Goal: Transaction & Acquisition: Download file/media

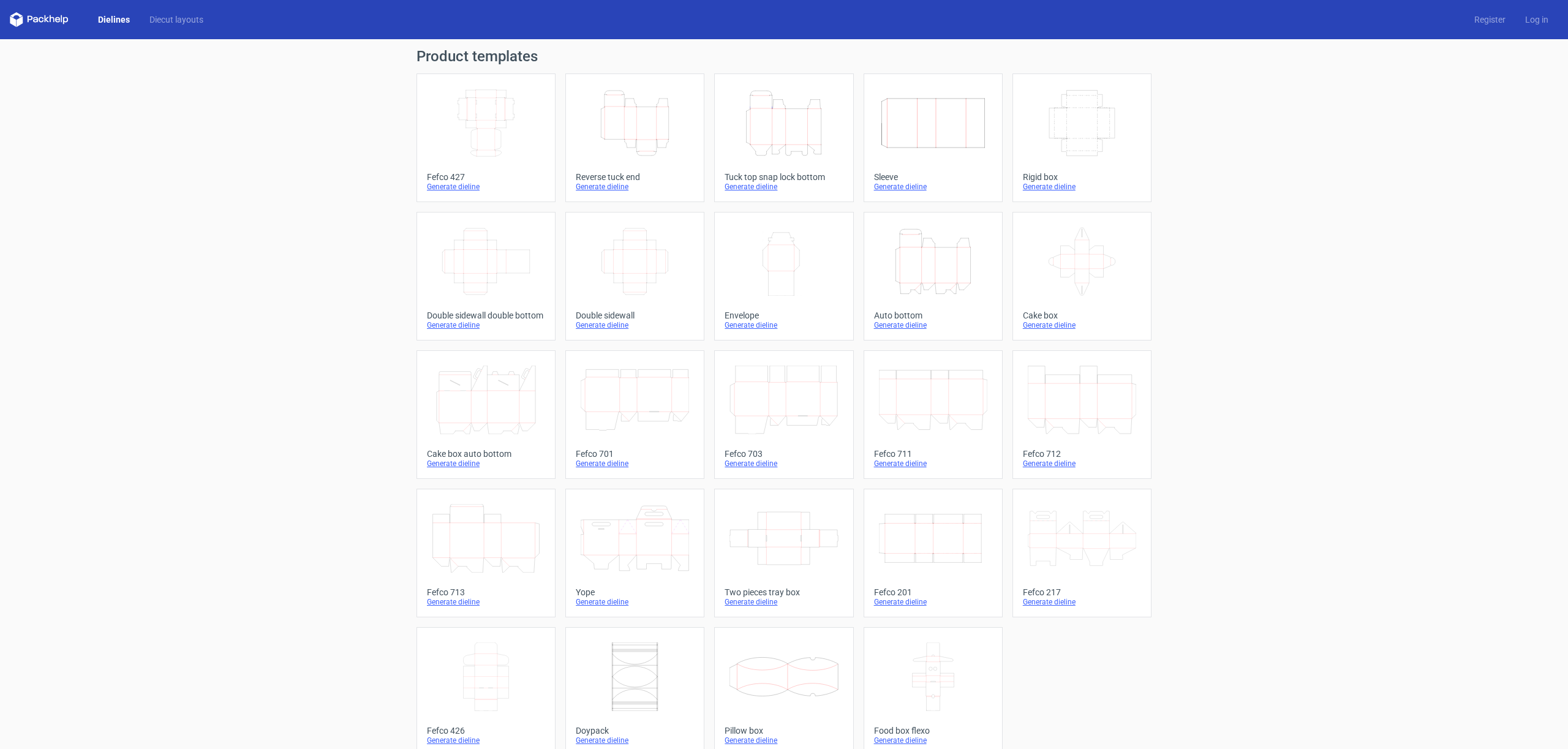
click at [588, 186] on div "Generate dieline" at bounding box center [635, 186] width 118 height 10
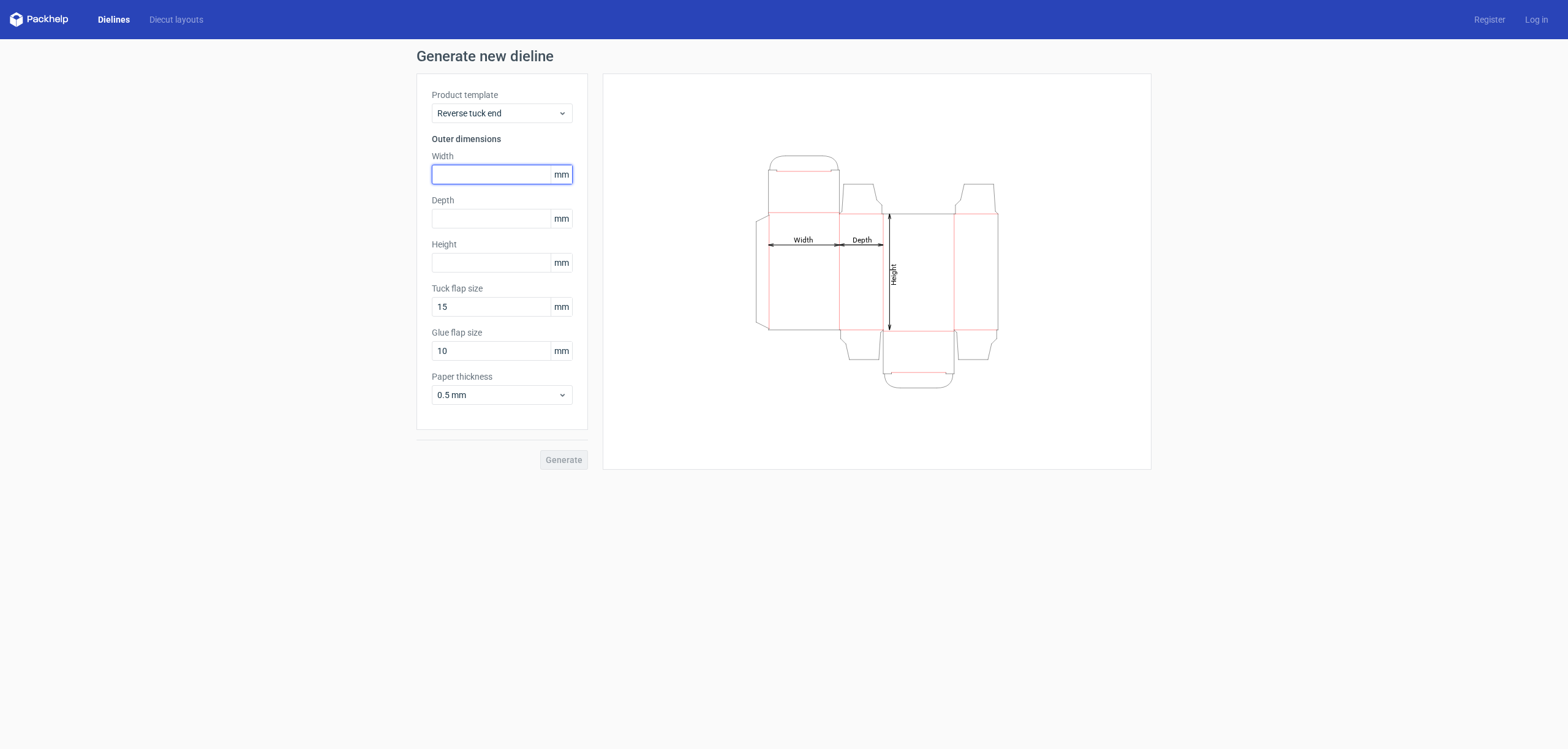
click at [445, 175] on input "text" at bounding box center [502, 174] width 141 height 19
type input "120"
click at [455, 216] on input "text" at bounding box center [502, 219] width 141 height 19
type input "100"
type input "120"
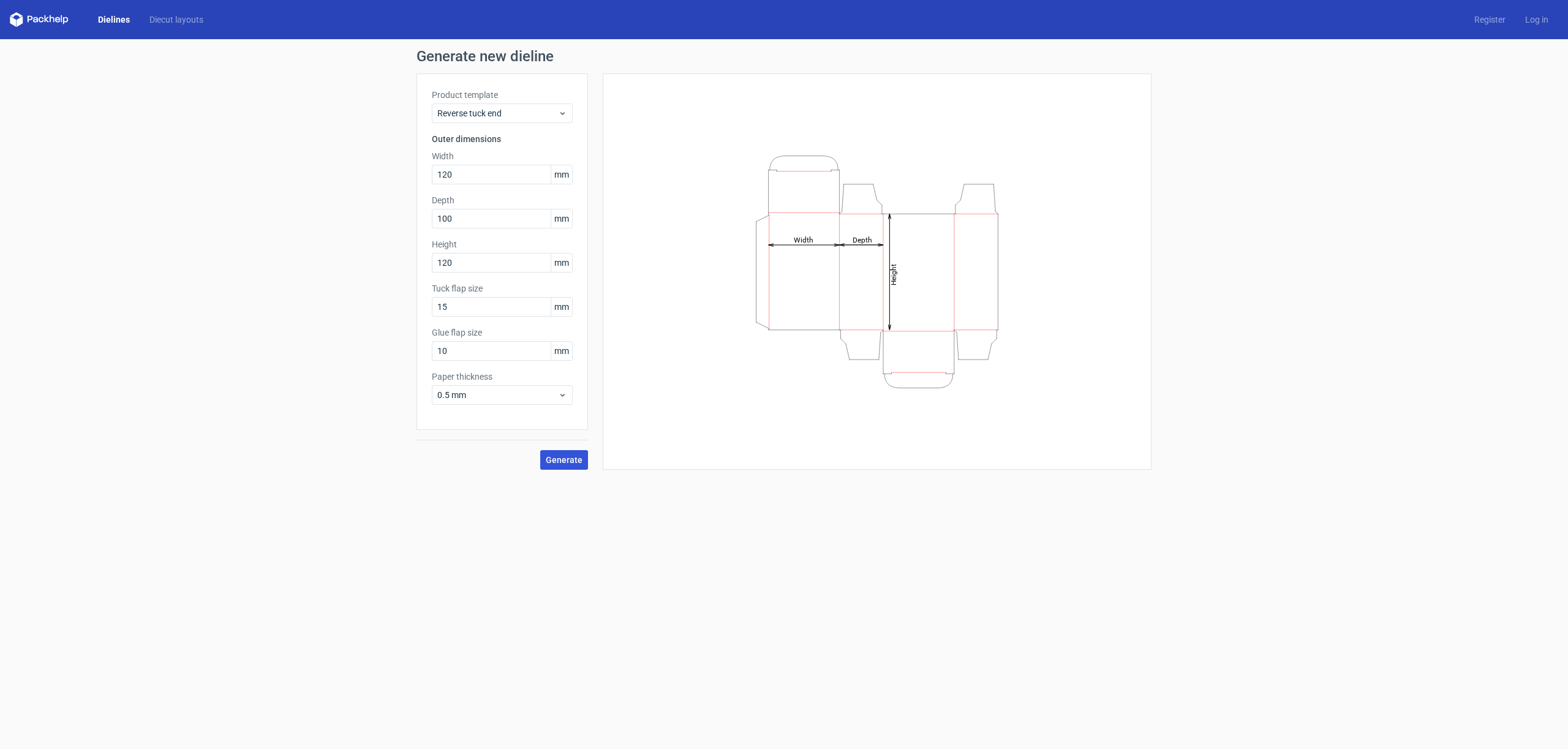
click at [574, 463] on span "Generate" at bounding box center [564, 459] width 37 height 8
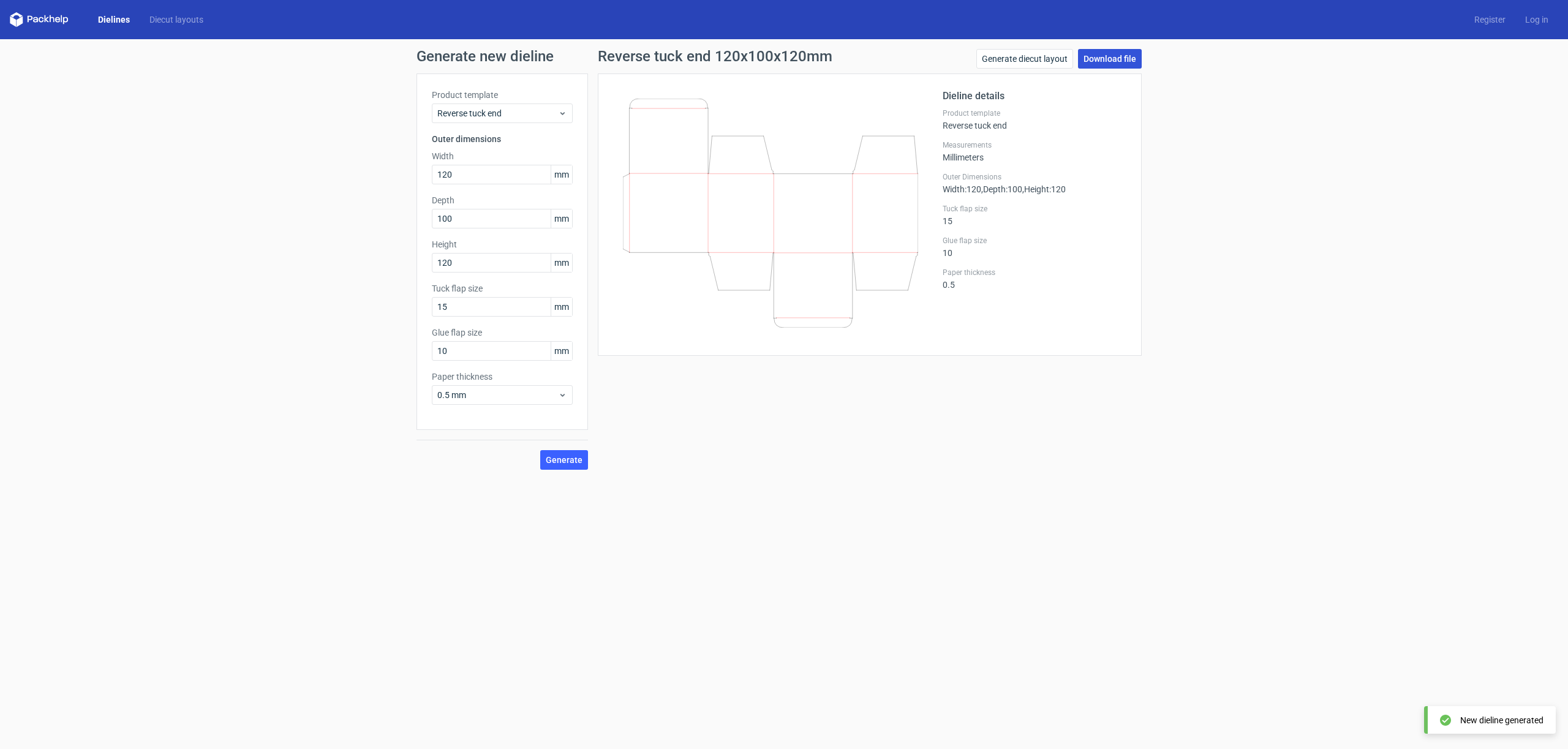
click at [1098, 59] on link "Download file" at bounding box center [1110, 59] width 64 height 19
